Goal: Task Accomplishment & Management: Use online tool/utility

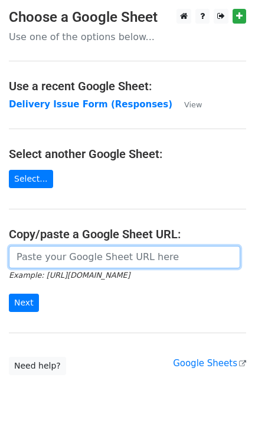
click at [102, 256] on input "url" at bounding box center [124, 257] width 231 height 22
paste input "https://docs.google.com/spreadsheets/d/1qQHD5SoE2zCQxW73jNxLPRujqbOdsJS1upL9tDW…"
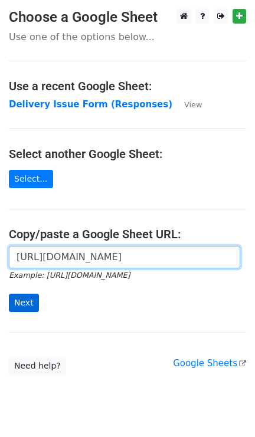
type input "https://docs.google.com/spreadsheets/d/1qQHD5SoE2zCQxW73jNxLPRujqbOdsJS1upL9tDW…"
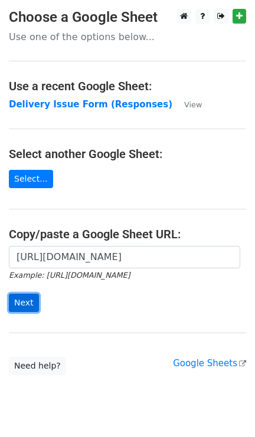
scroll to position [0, 0]
click at [29, 307] on input "Next" at bounding box center [24, 303] width 30 height 18
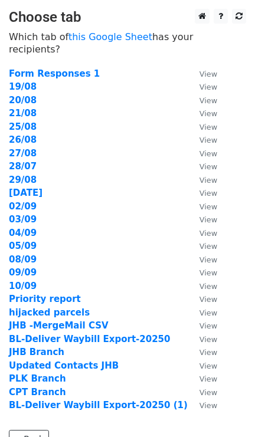
click at [34, 280] on td "10/09" at bounding box center [98, 287] width 179 height 14
click at [27, 281] on strong "10/09" at bounding box center [23, 286] width 28 height 11
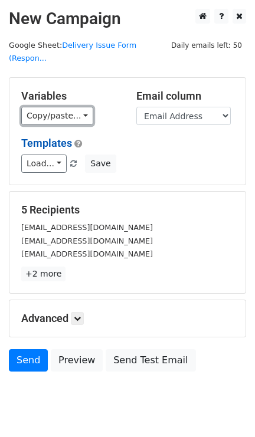
click at [78, 107] on link "Copy/paste..." at bounding box center [57, 116] width 72 height 18
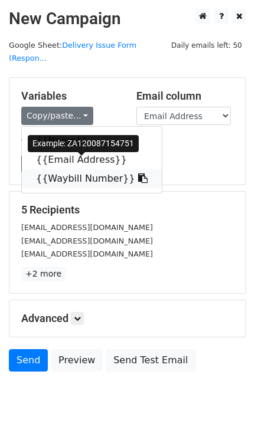
click at [67, 169] on link "{{Waybill Number}}" at bounding box center [92, 178] width 140 height 19
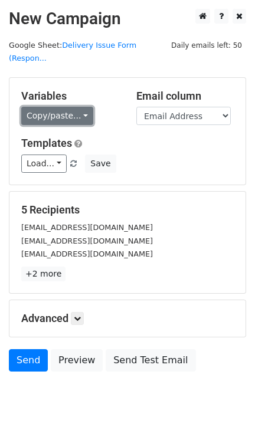
click at [75, 107] on link "Copy/paste..." at bounding box center [57, 116] width 72 height 18
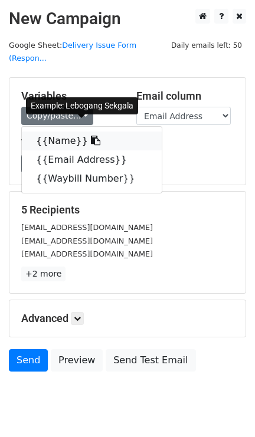
click at [59, 132] on link "{{Name}}" at bounding box center [92, 141] width 140 height 19
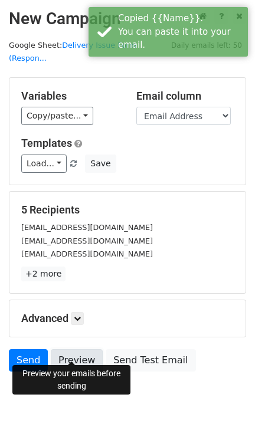
click at [62, 354] on link "Preview" at bounding box center [77, 360] width 52 height 22
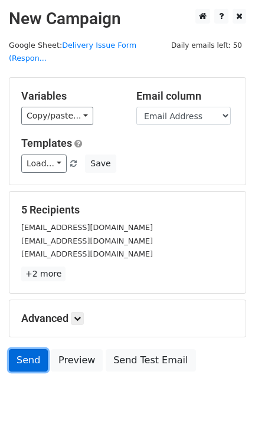
click at [25, 349] on link "Send" at bounding box center [28, 360] width 39 height 22
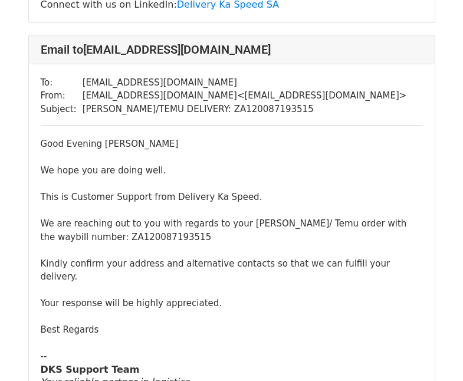
scroll to position [1966, 0]
